Goal: Entertainment & Leisure: Consume media (video, audio)

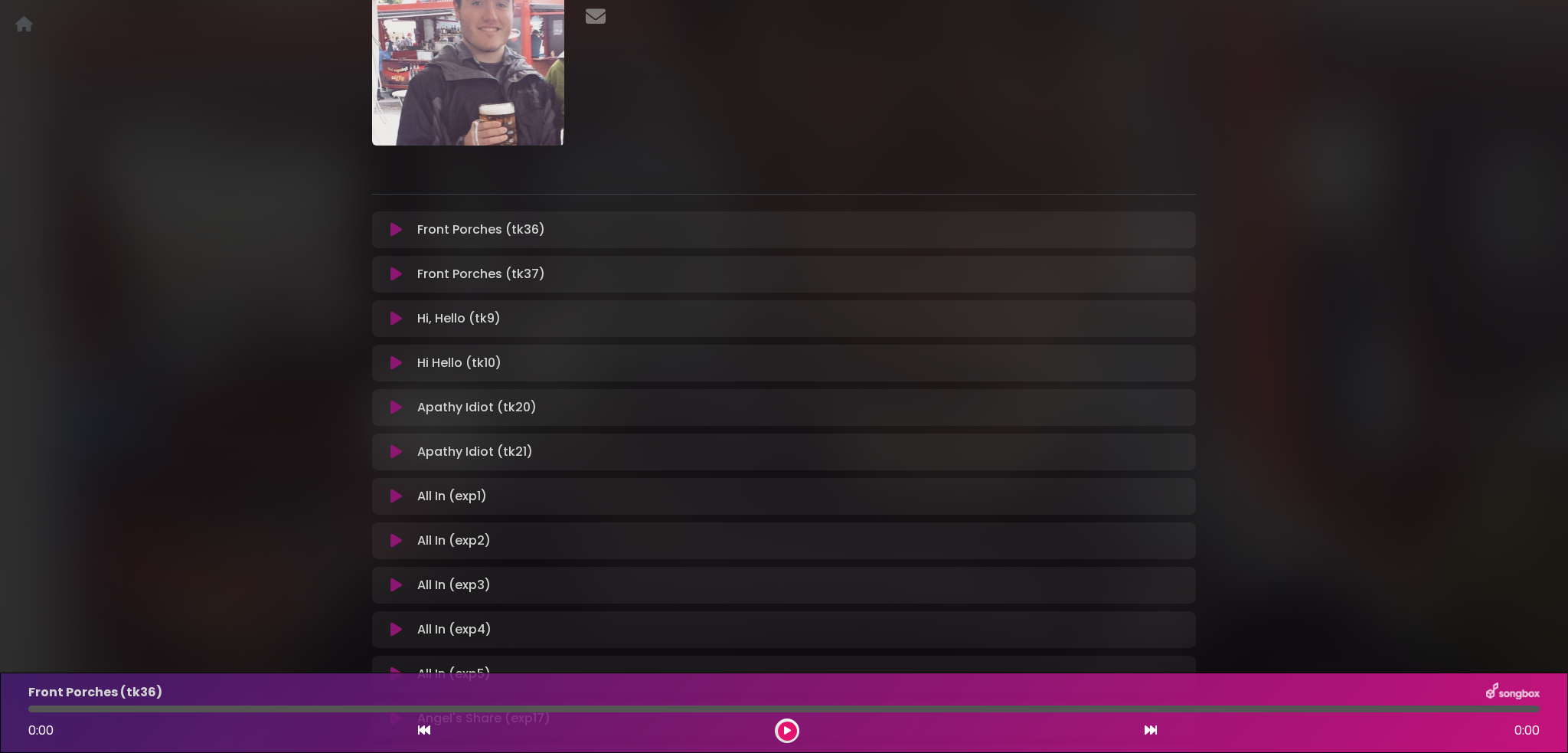
scroll to position [527, 0]
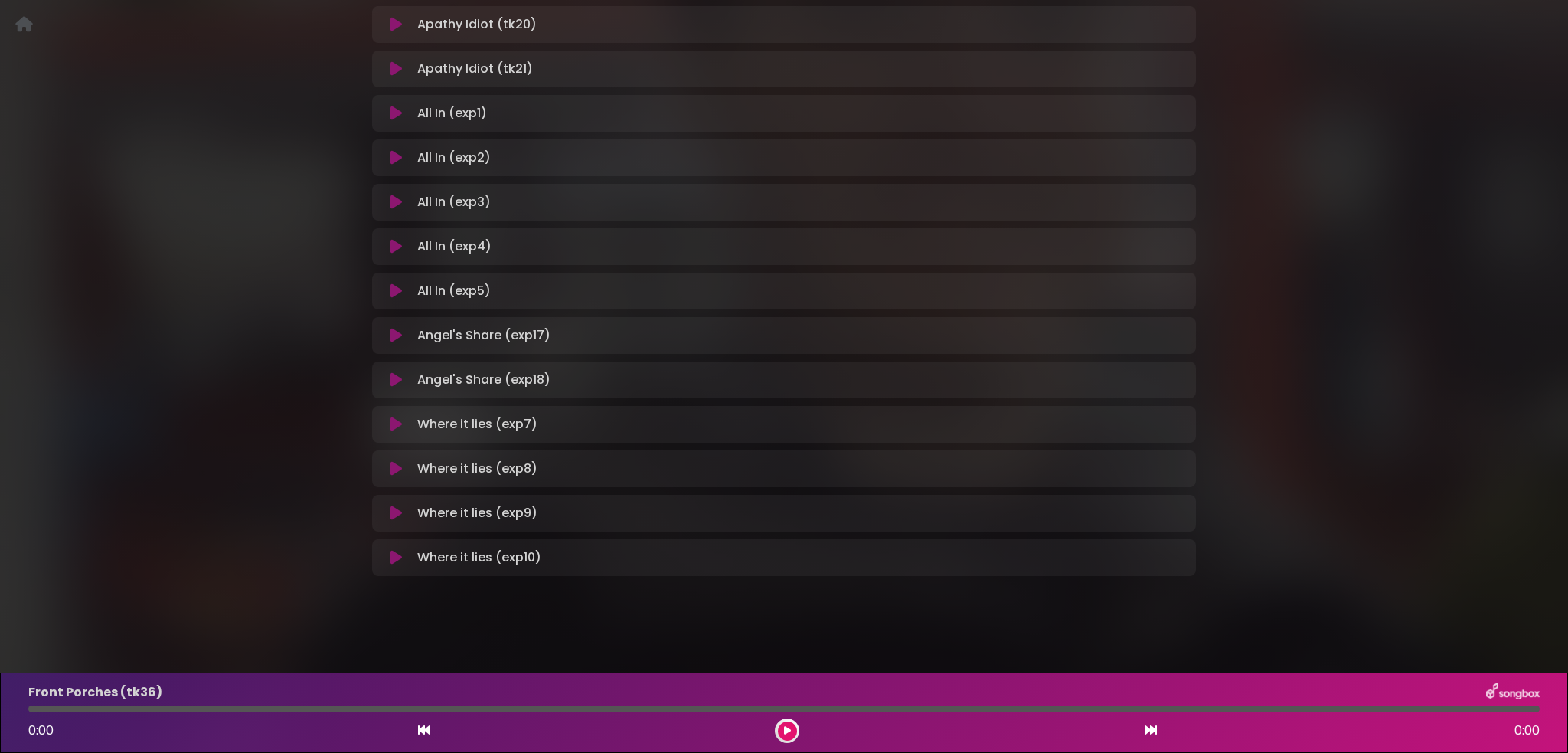
click at [397, 110] on icon at bounding box center [397, 112] width 12 height 15
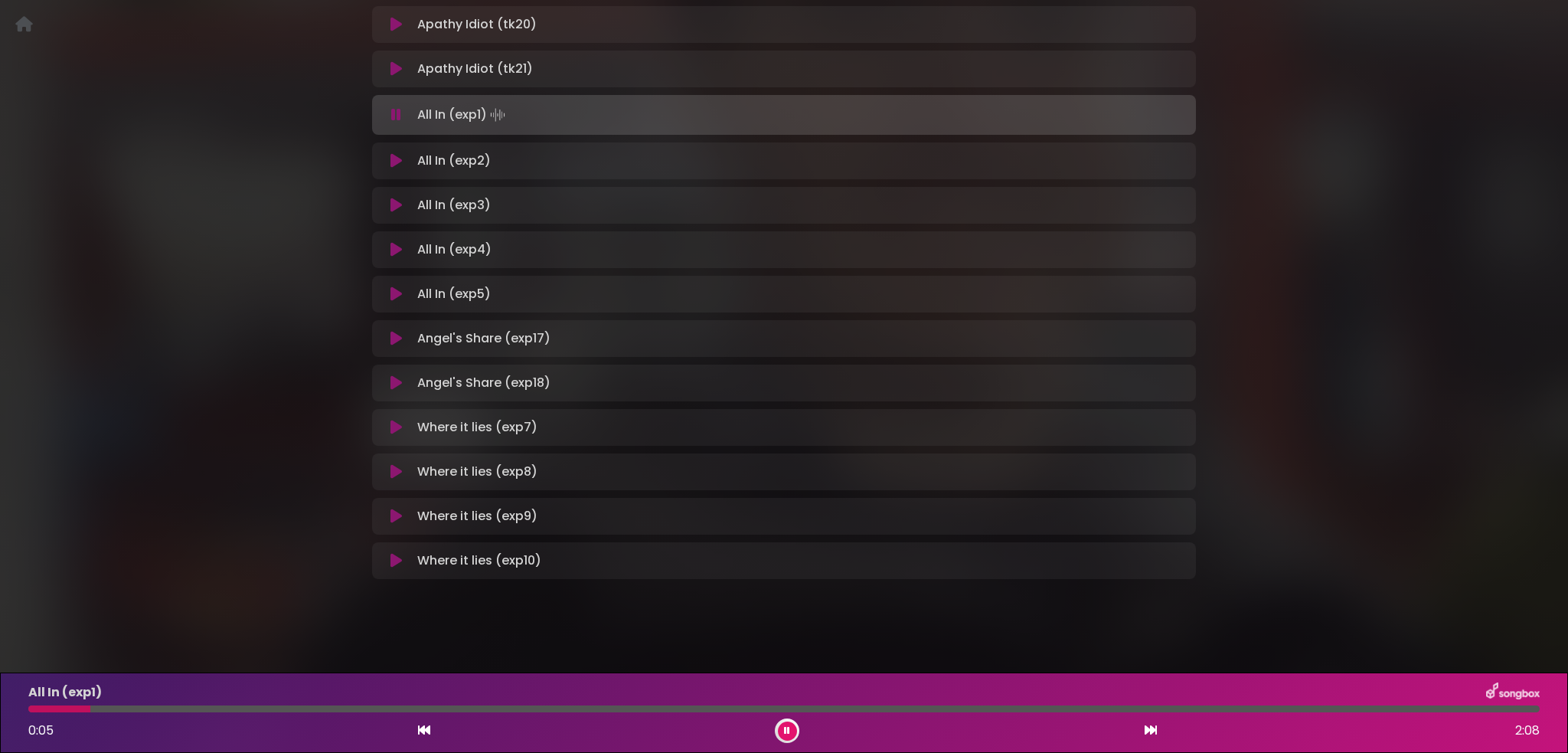
click at [792, 727] on button at bounding box center [787, 730] width 19 height 19
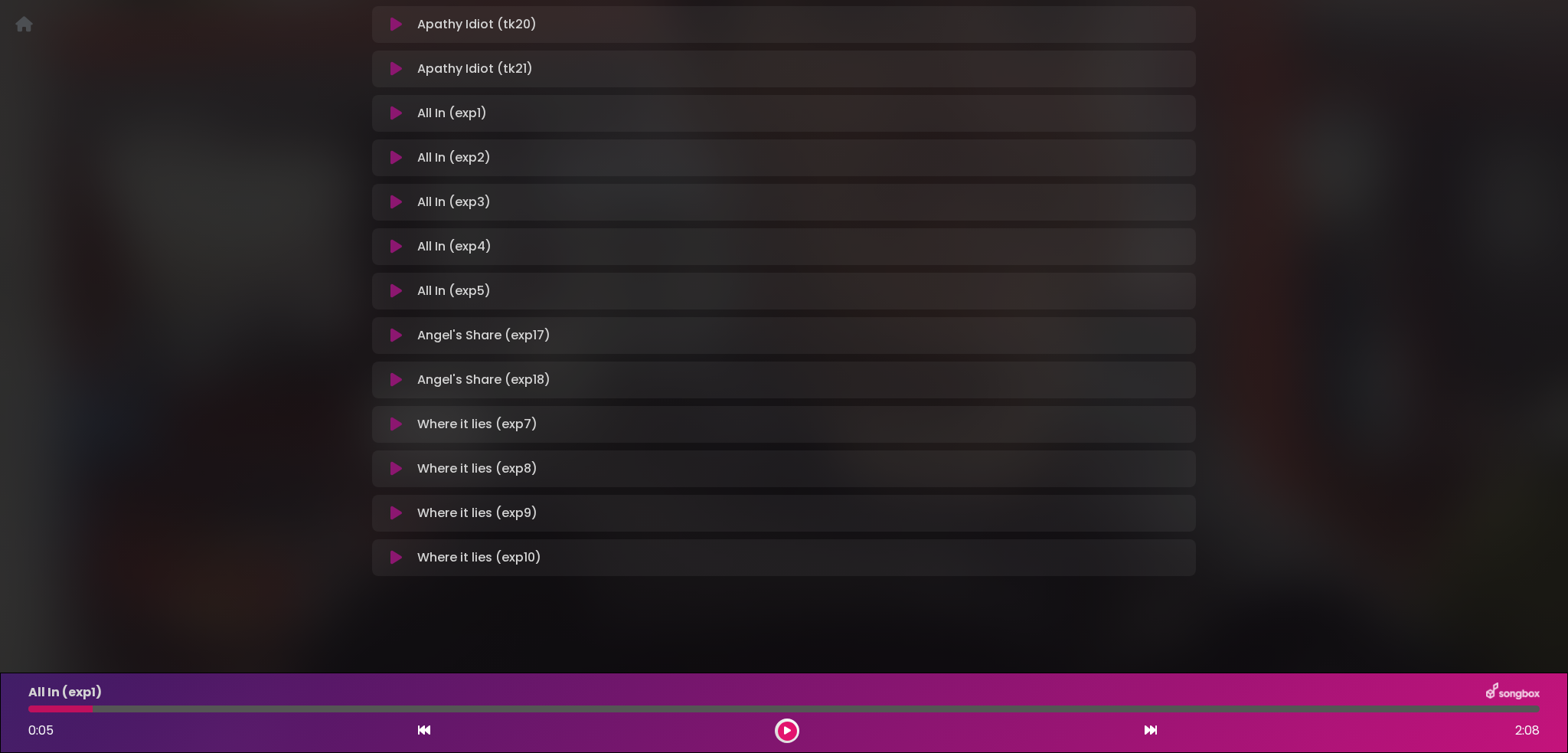
click at [250, 290] on div "The Jagbags_SSC_[DATE] ×" at bounding box center [784, 68] width 1568 height 1068
click at [391, 115] on icon at bounding box center [397, 112] width 12 height 15
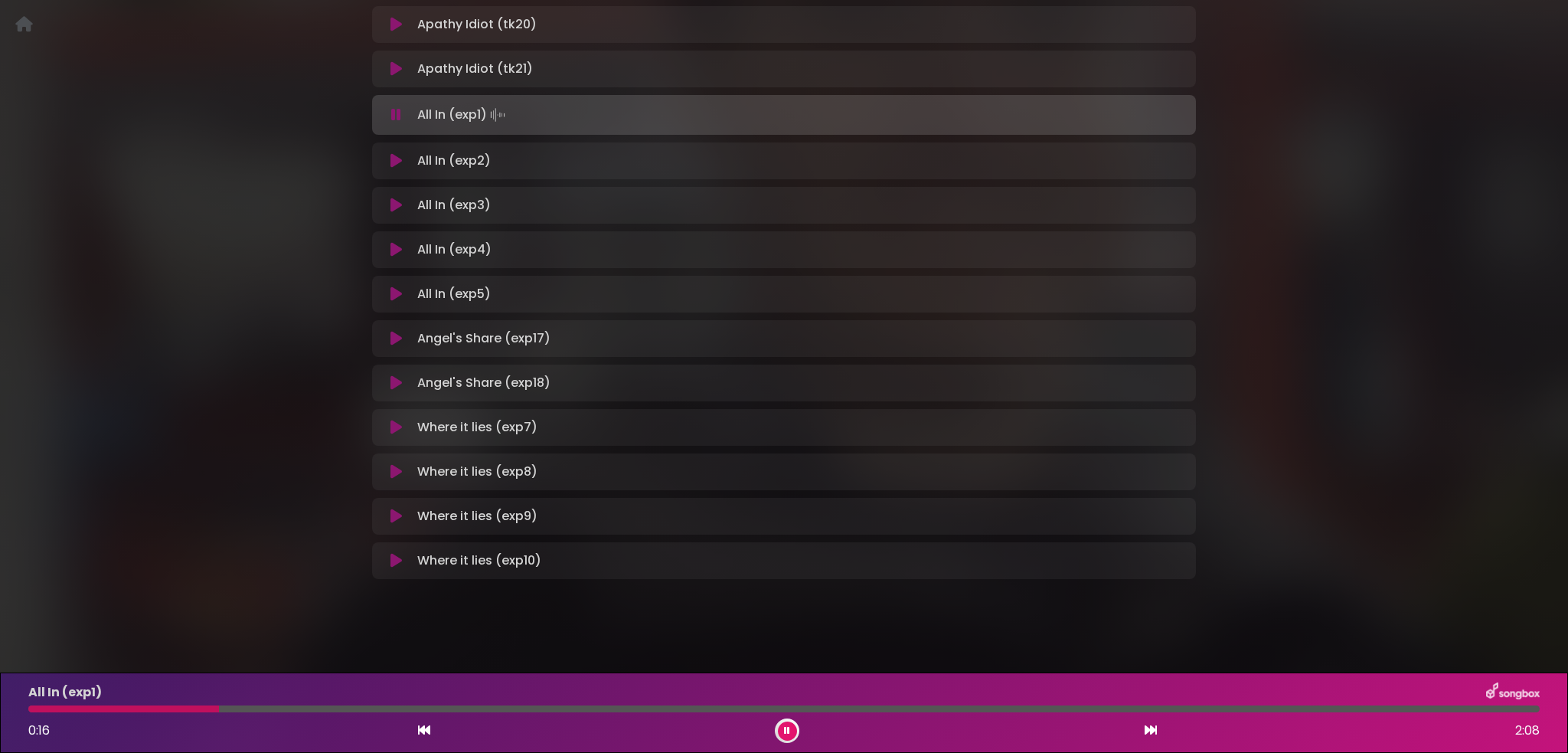
click at [46, 706] on div at bounding box center [783, 708] width 1511 height 7
drag, startPoint x: 38, startPoint y: 706, endPoint x: 28, endPoint y: 710, distance: 10.8
click at [25, 709] on div at bounding box center [784, 708] width 1530 height 7
click at [785, 731] on icon at bounding box center [787, 730] width 6 height 9
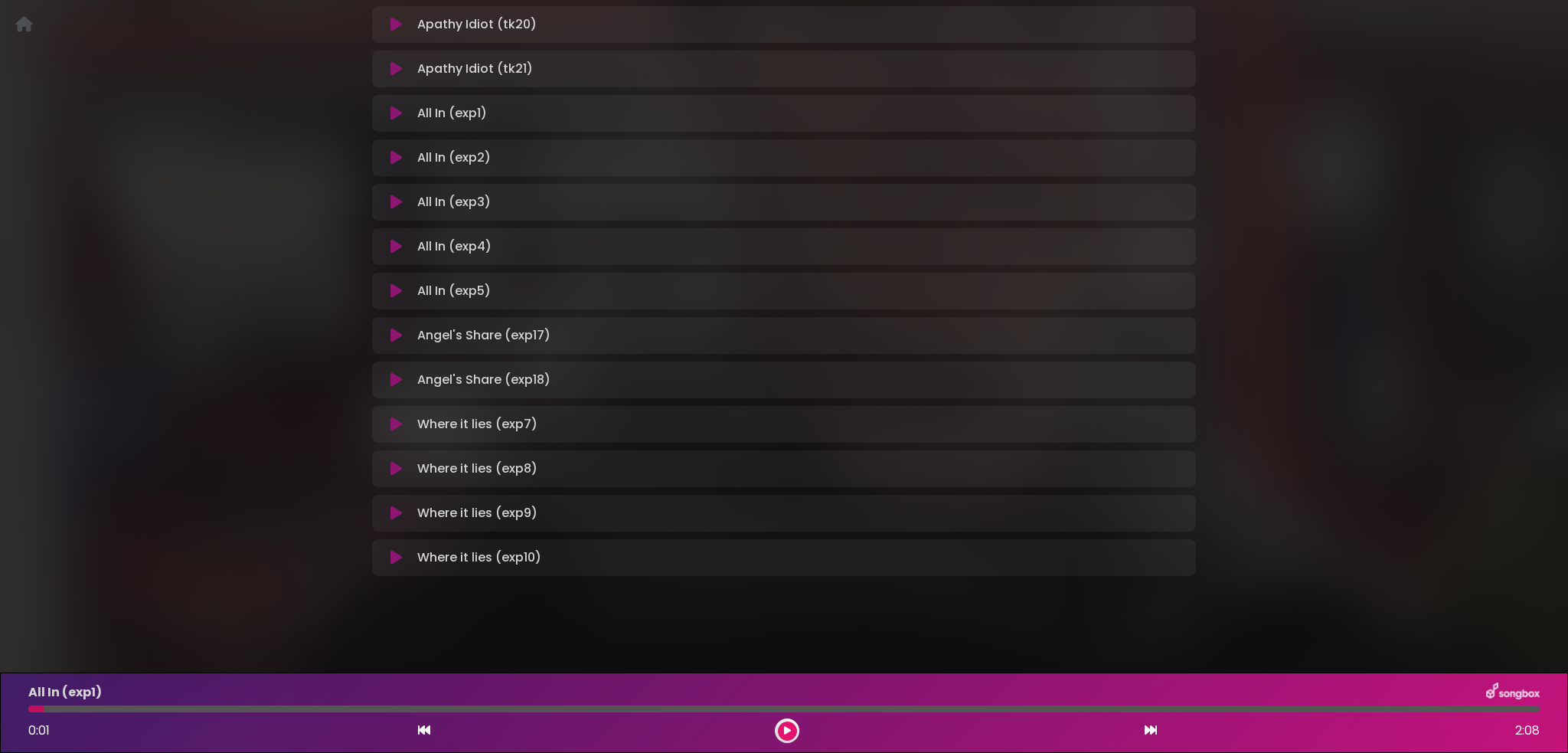
scroll to position [144, 0]
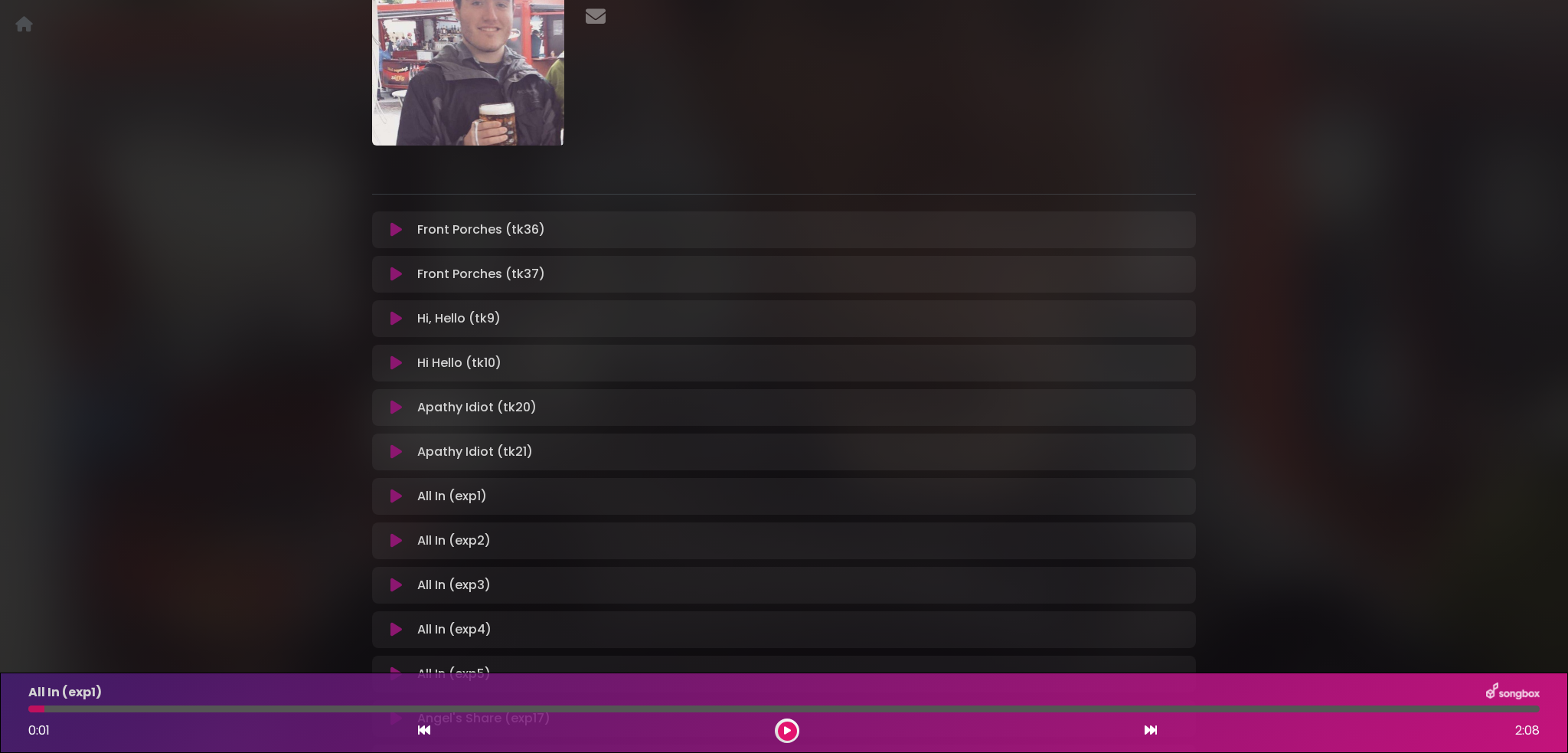
click at [397, 497] on icon at bounding box center [397, 495] width 12 height 15
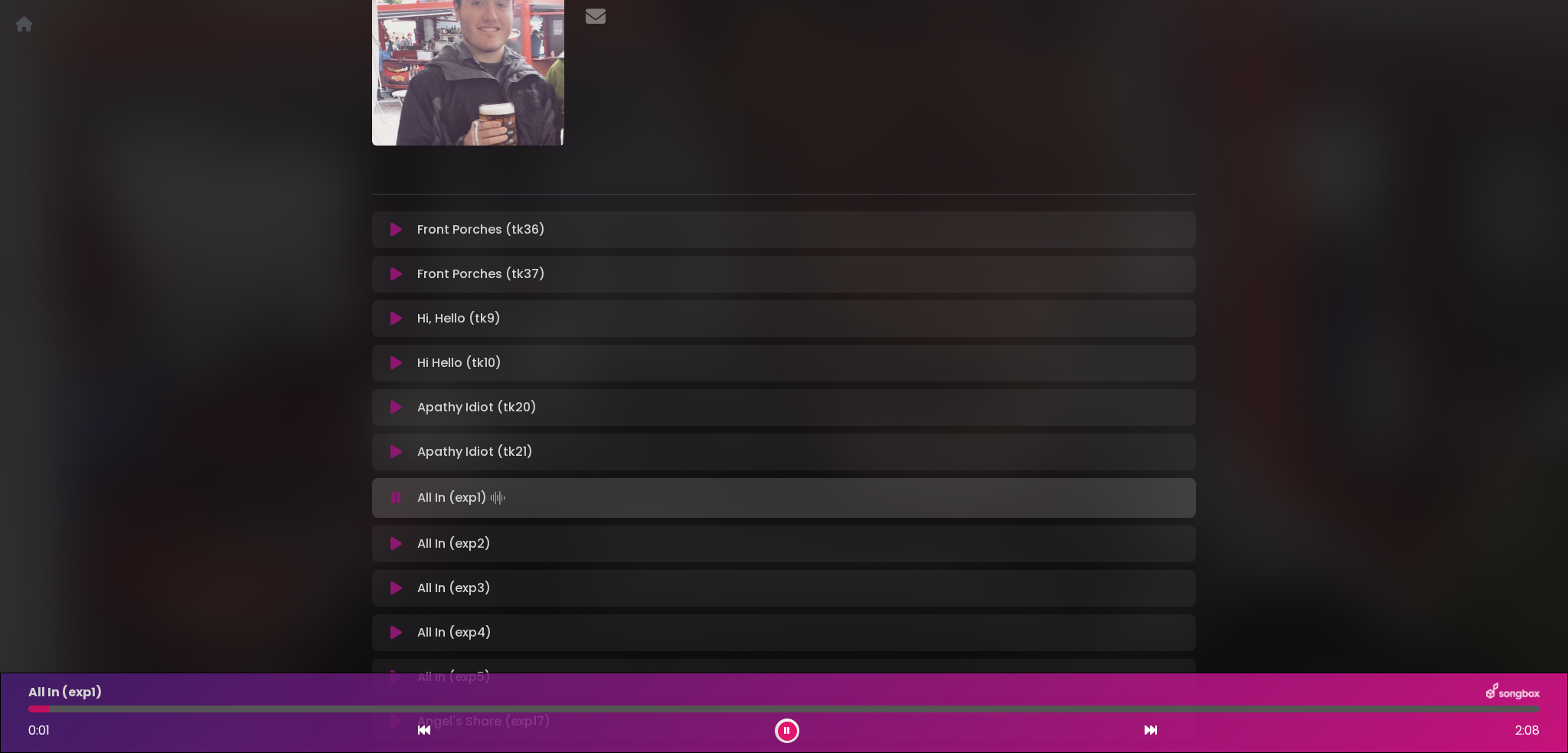
scroll to position [527, 0]
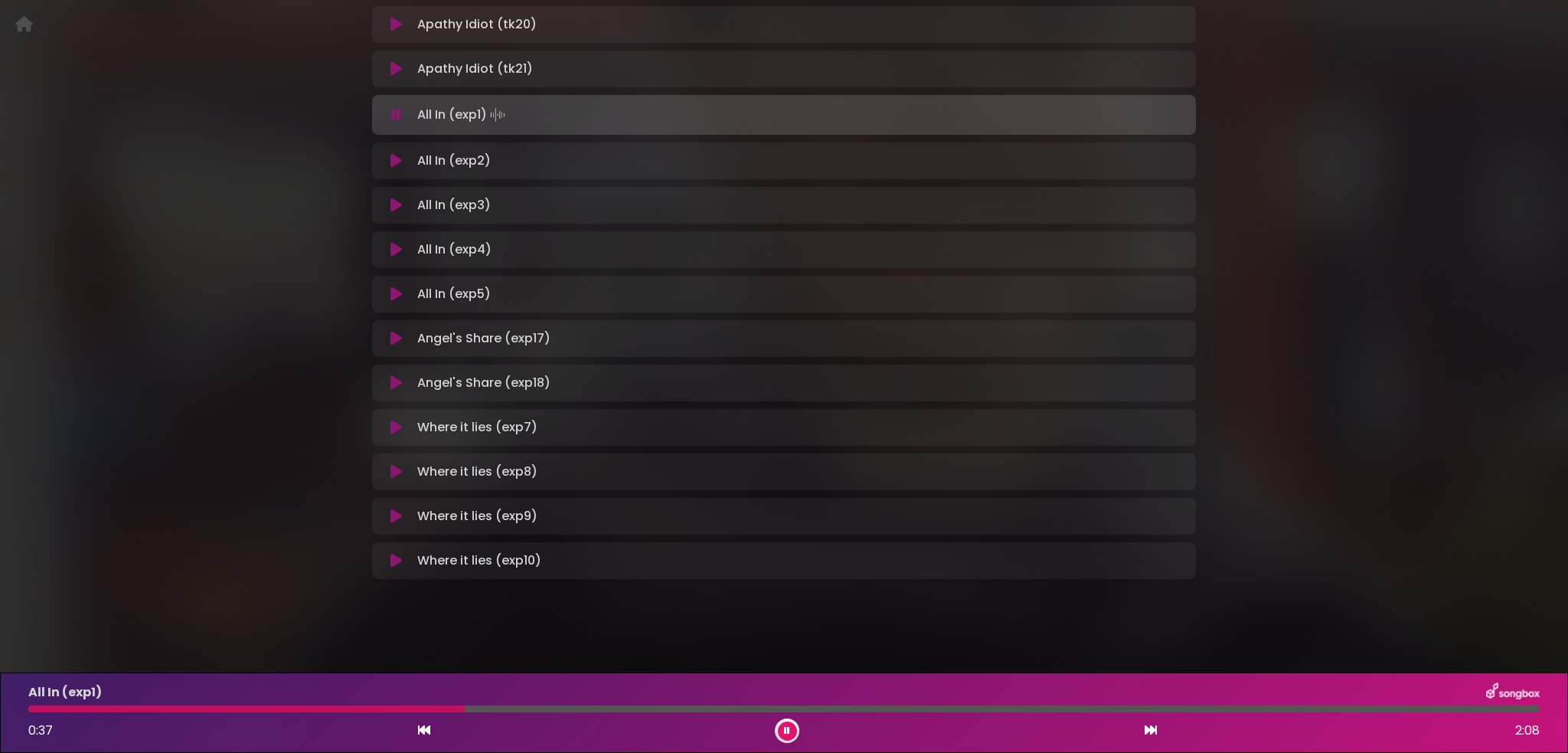
click at [1347, 225] on div "The Jagbags_SSC_[DATE] ×" at bounding box center [784, 69] width 1568 height 1071
click at [36, 710] on div at bounding box center [490, 708] width 923 height 7
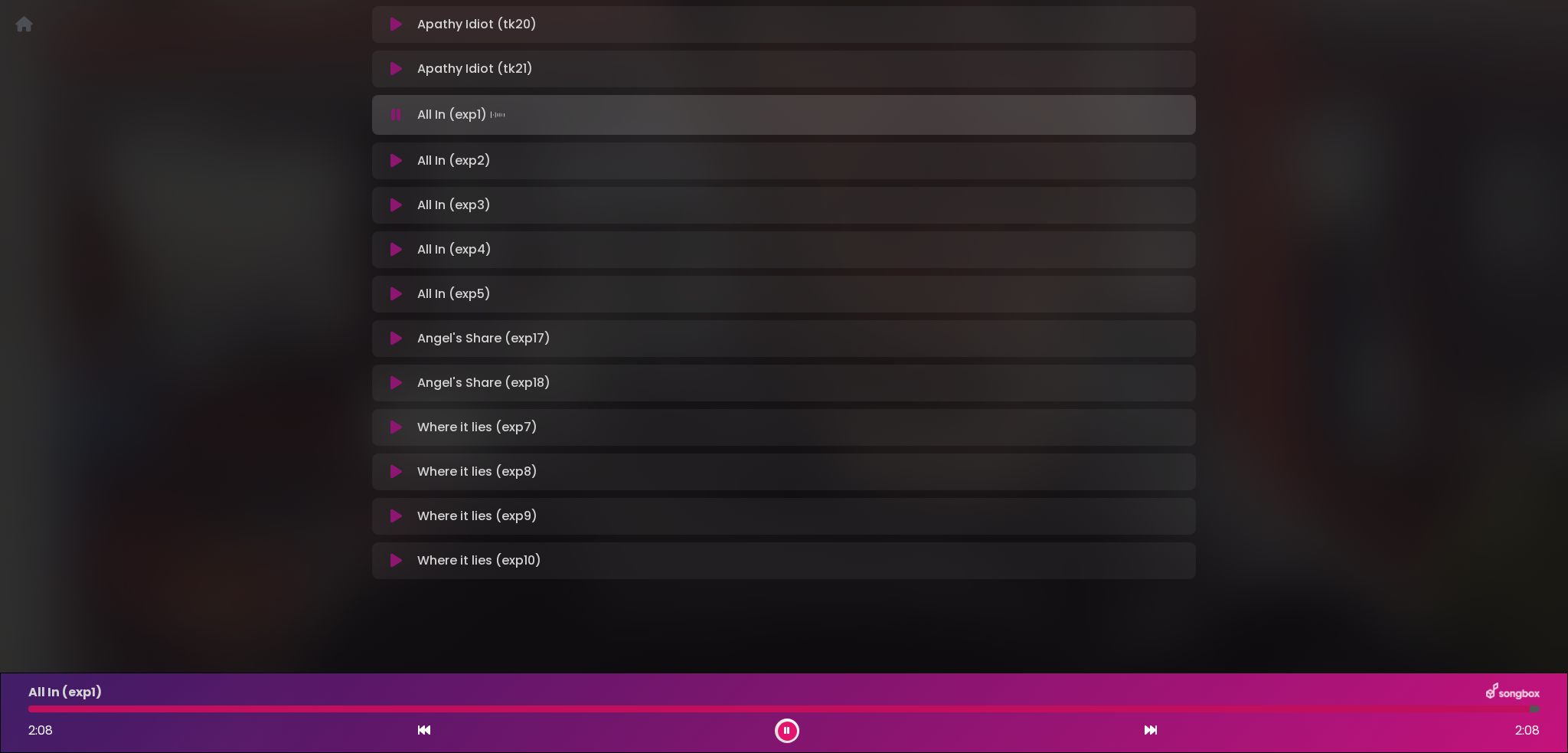
click at [395, 160] on icon at bounding box center [397, 160] width 12 height 15
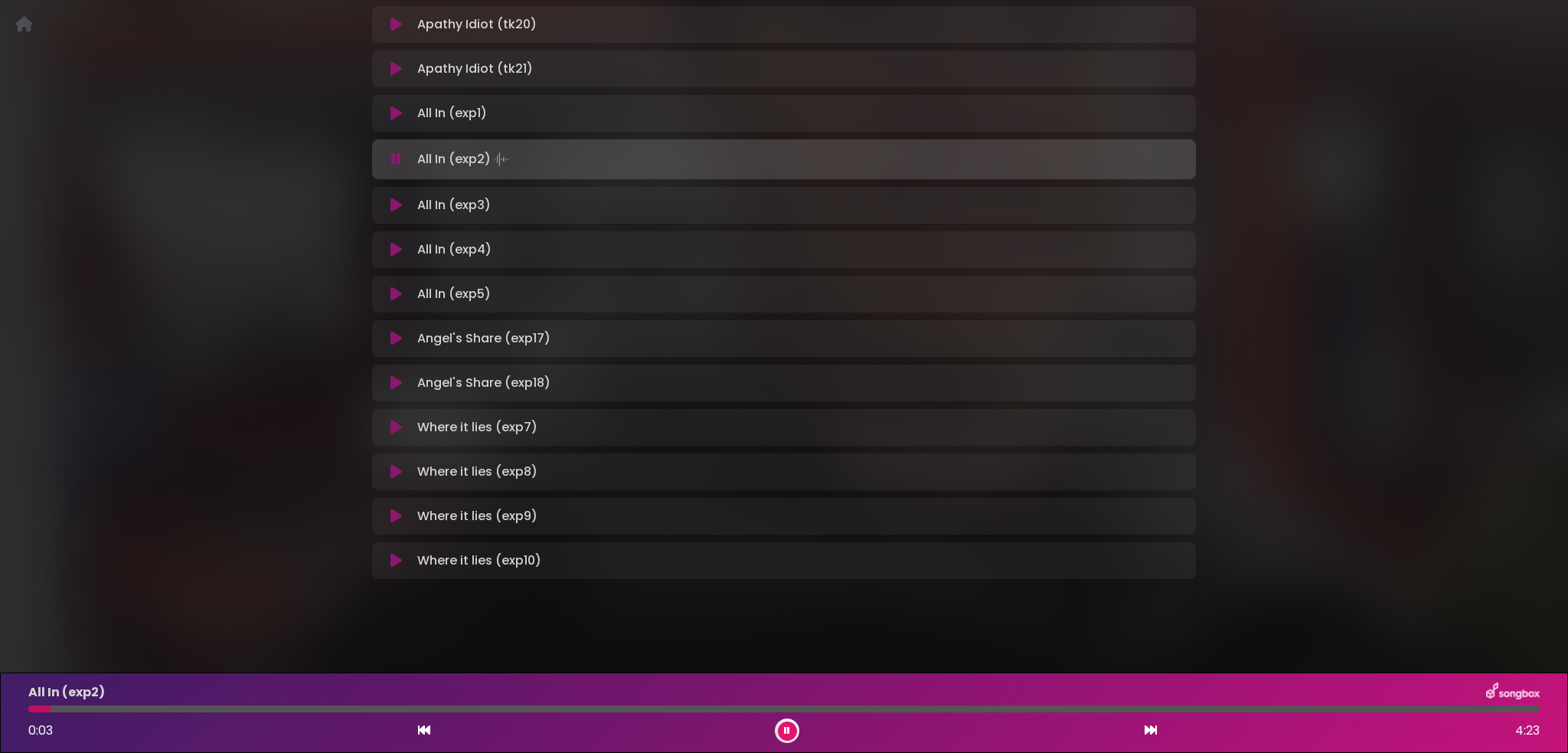
click at [396, 119] on icon at bounding box center [397, 112] width 12 height 15
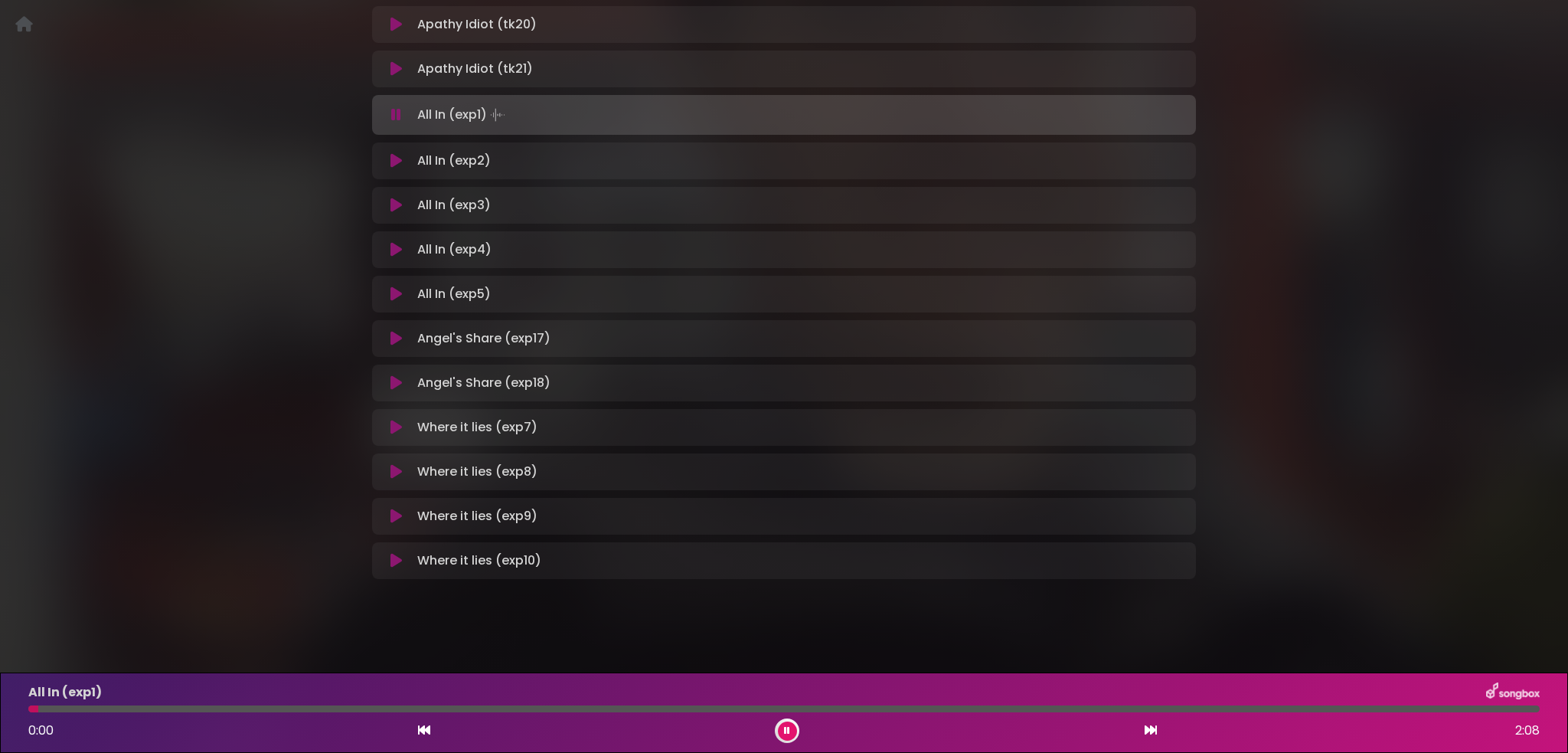
click at [395, 158] on icon at bounding box center [397, 160] width 12 height 15
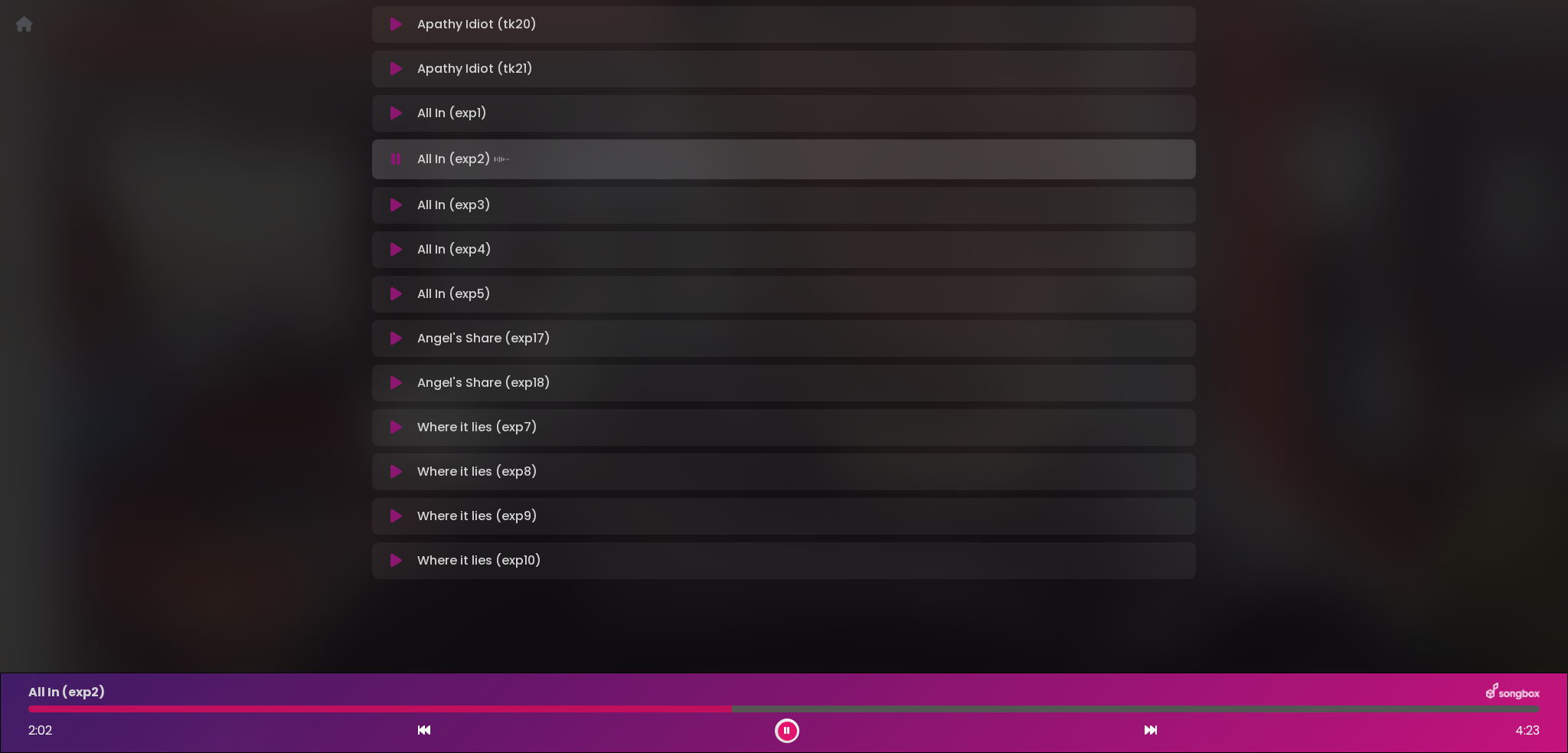
click at [781, 725] on button at bounding box center [787, 730] width 19 height 19
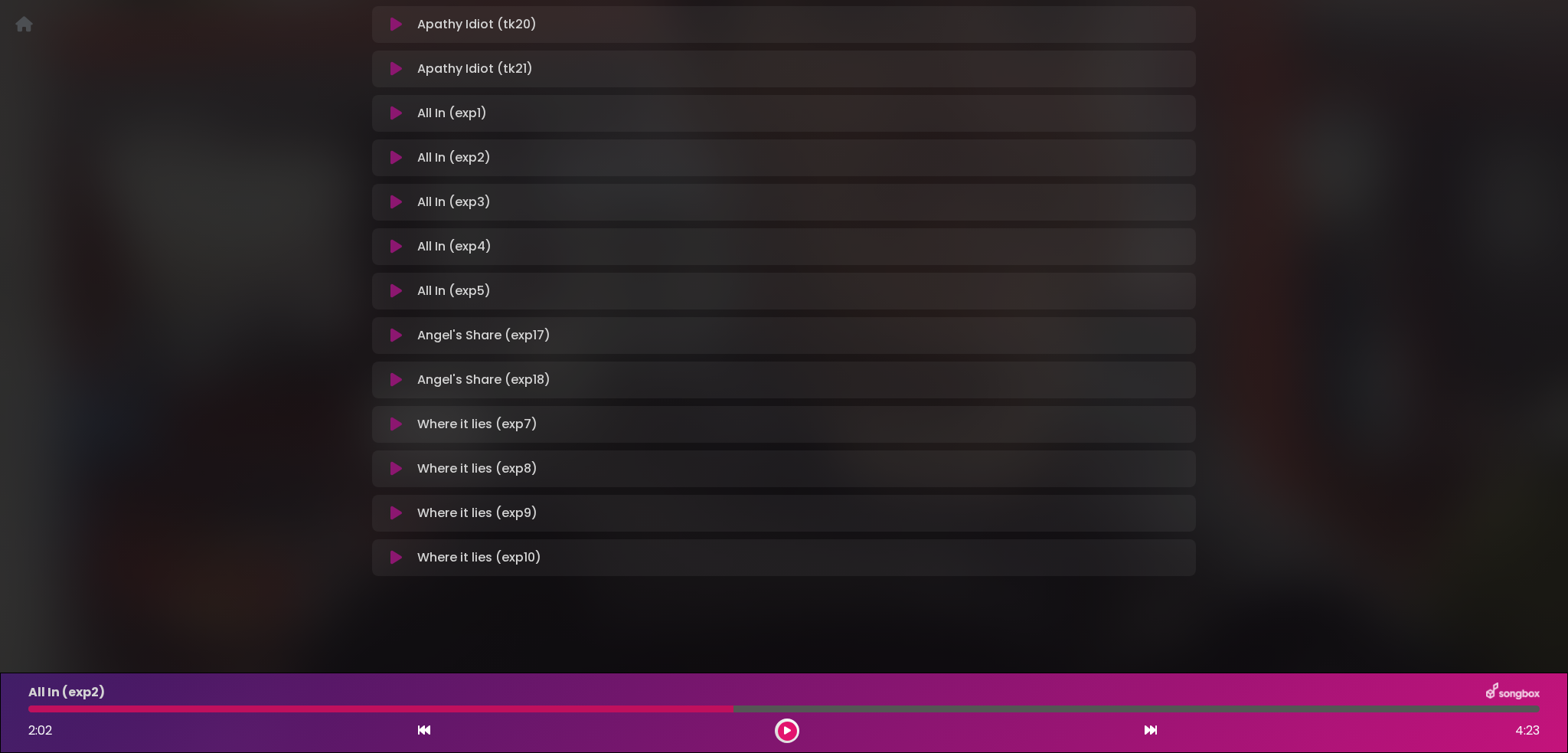
click at [775, 736] on div "2:02 4:23" at bounding box center [784, 730] width 1530 height 25
click at [781, 734] on button at bounding box center [787, 730] width 19 height 19
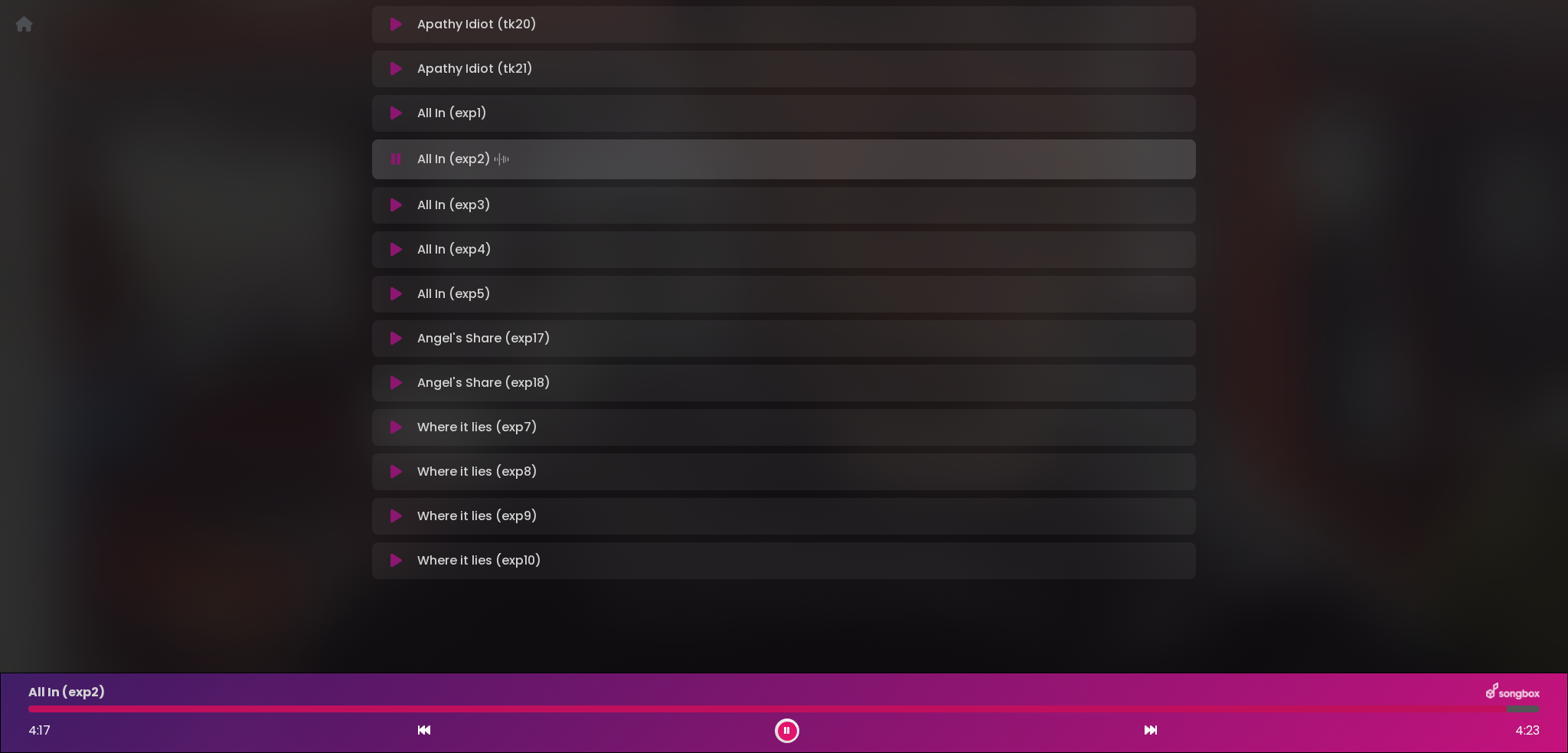
click at [394, 205] on icon at bounding box center [397, 205] width 12 height 15
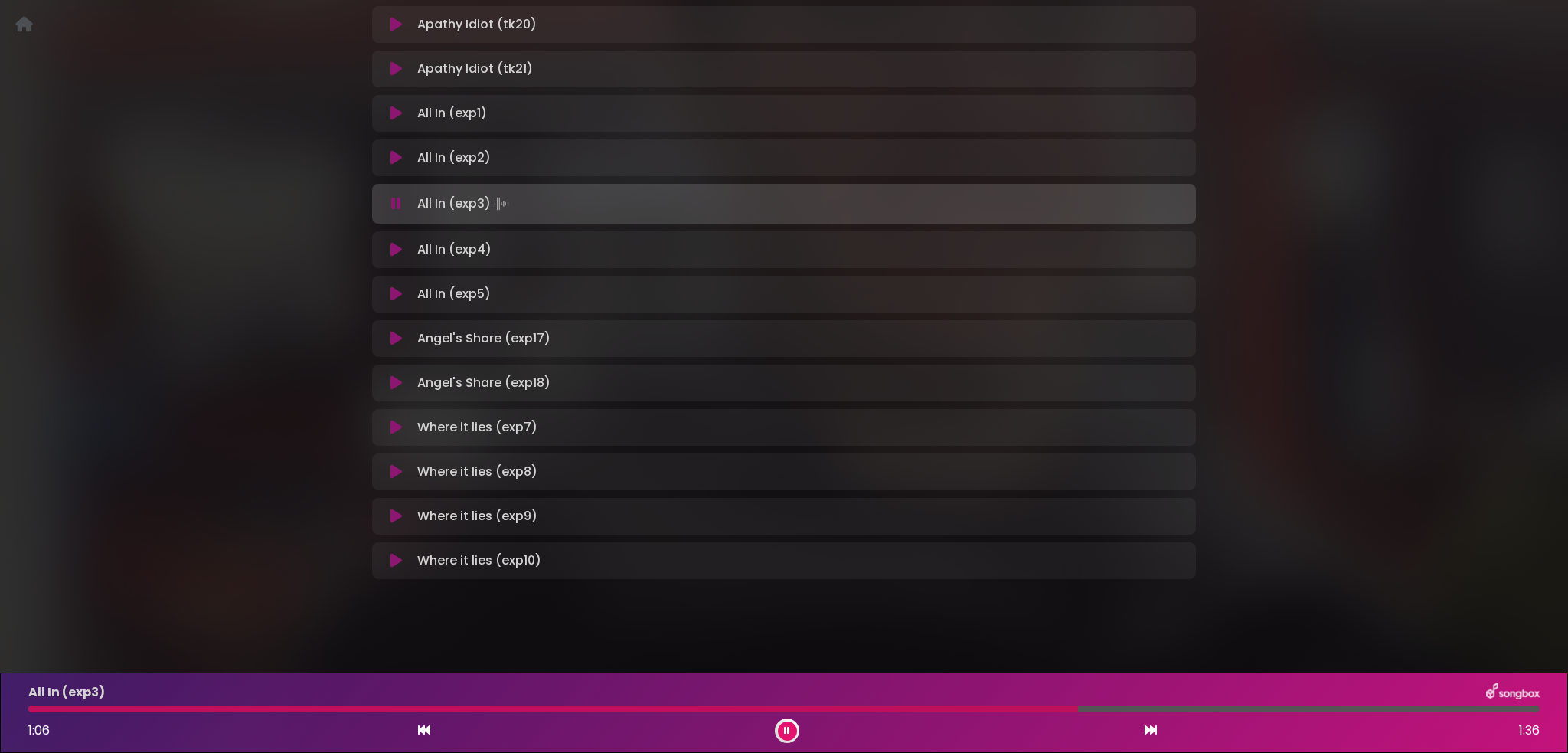
click at [787, 732] on icon at bounding box center [787, 730] width 6 height 9
